Goal: Task Accomplishment & Management: Manage account settings

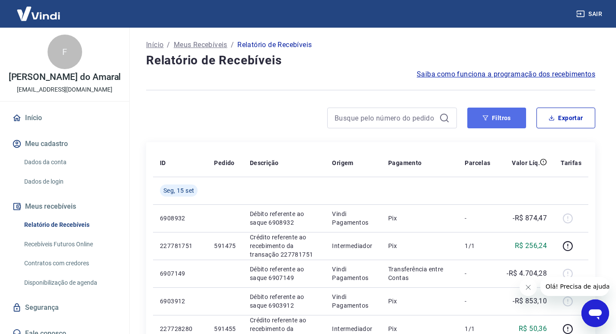
click at [501, 118] on button "Filtros" at bounding box center [496, 118] width 59 height 21
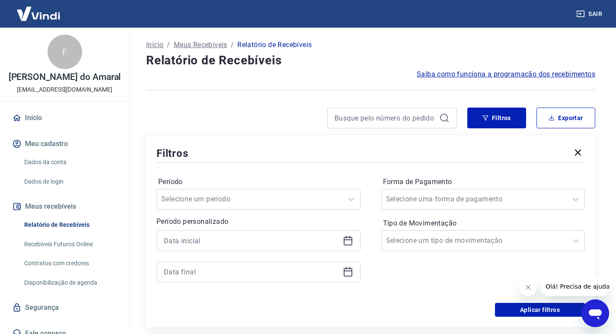
click at [347, 243] on icon at bounding box center [348, 240] width 10 height 10
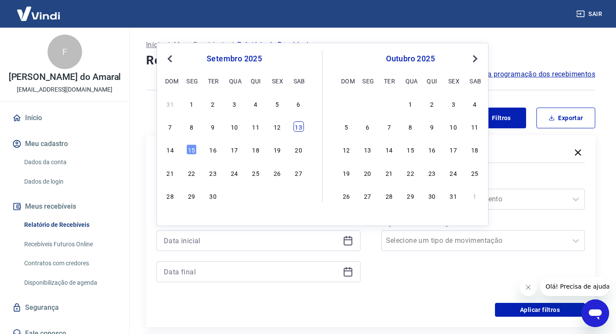
click at [298, 126] on div "13" at bounding box center [298, 126] width 10 height 10
type input "[DATE]"
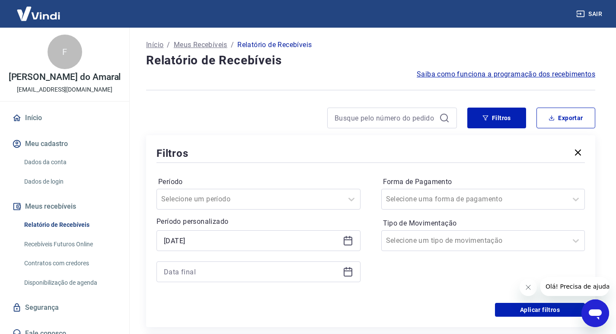
click at [346, 276] on icon at bounding box center [347, 272] width 9 height 9
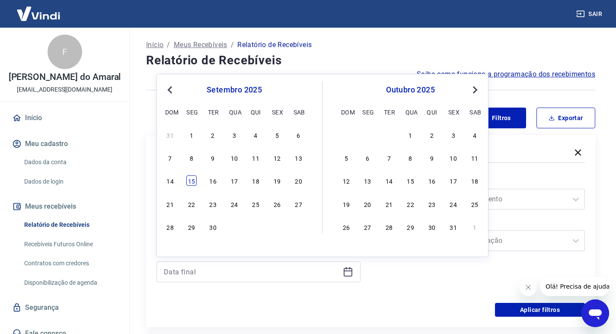
click at [193, 178] on div "15" at bounding box center [191, 180] width 10 height 10
type input "[DATE]"
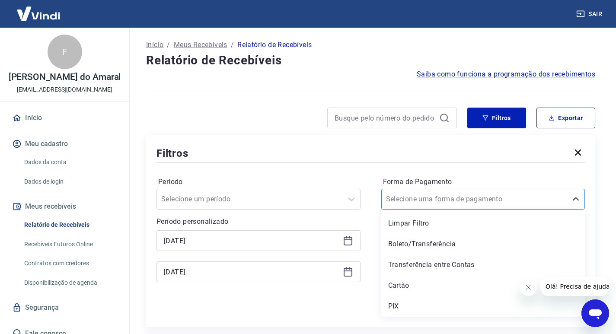
click at [522, 200] on div at bounding box center [474, 199] width 177 height 12
click at [407, 286] on div "Cartão" at bounding box center [483, 285] width 204 height 17
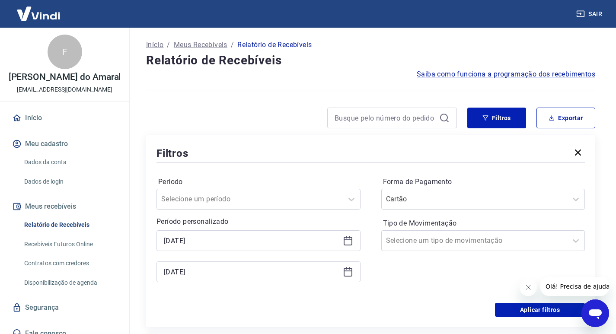
drag, startPoint x: 530, startPoint y: 292, endPoint x: 531, endPoint y: 283, distance: 8.4
click at [530, 291] on button "Fechar mensagem da empresa" at bounding box center [527, 287] width 17 height 17
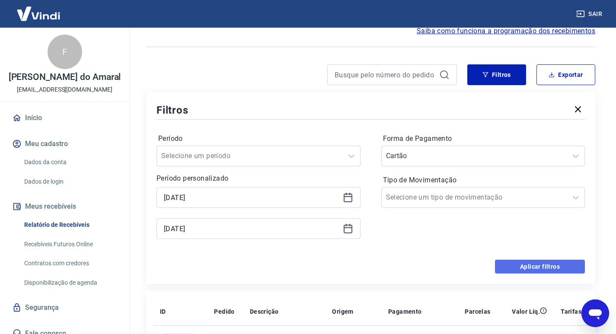
click at [513, 264] on button "Aplicar filtros" at bounding box center [540, 267] width 90 height 14
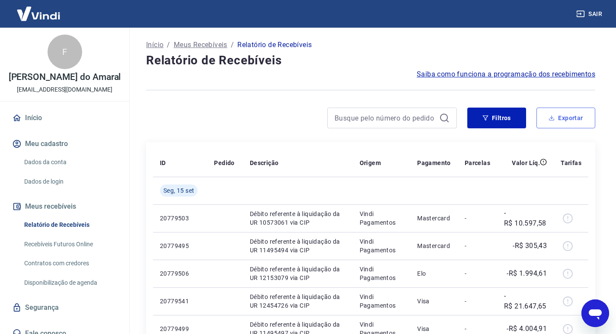
click at [561, 123] on button "Exportar" at bounding box center [565, 118] width 59 height 21
type input "[DATE]"
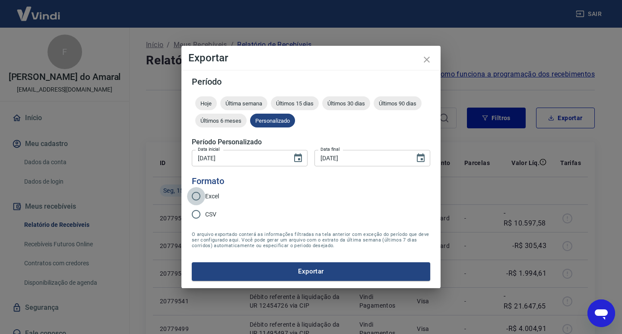
click at [198, 196] on input "Excel" at bounding box center [196, 196] width 18 height 18
radio input "true"
click at [284, 267] on button "Exportar" at bounding box center [311, 271] width 238 height 18
